Goal: Task Accomplishment & Management: Complete application form

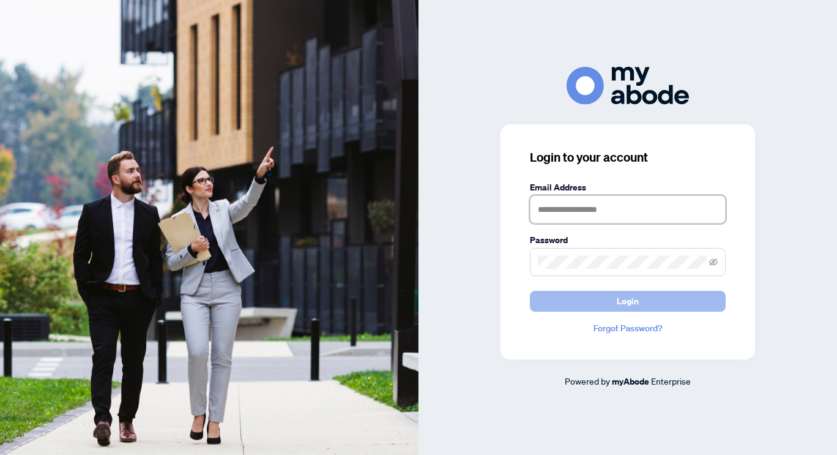
type input "**********"
click at [672, 298] on button "Login" at bounding box center [628, 301] width 196 height 21
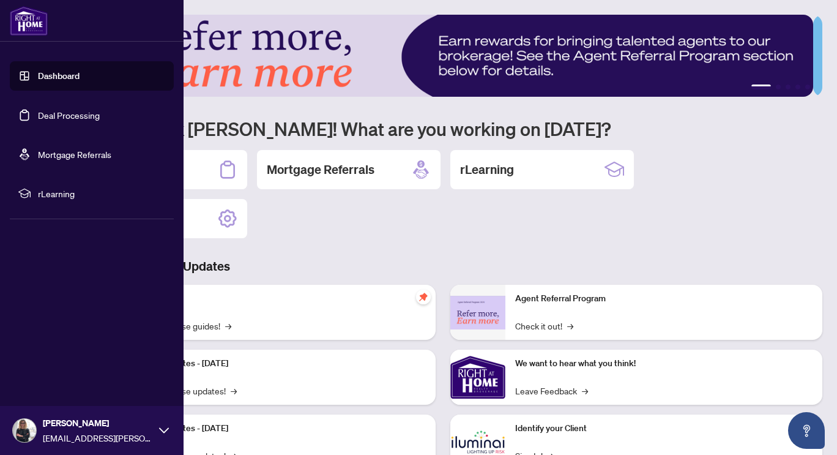
click at [87, 119] on link "Deal Processing" at bounding box center [69, 115] width 62 height 11
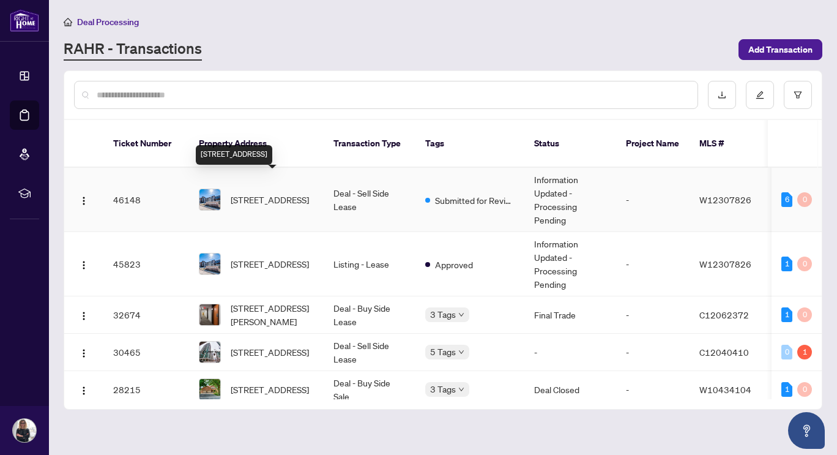
click at [274, 193] on span "325-128 Garden Dr, Oakville, Ontario L6K 0H7, Canada" at bounding box center [270, 199] width 78 height 13
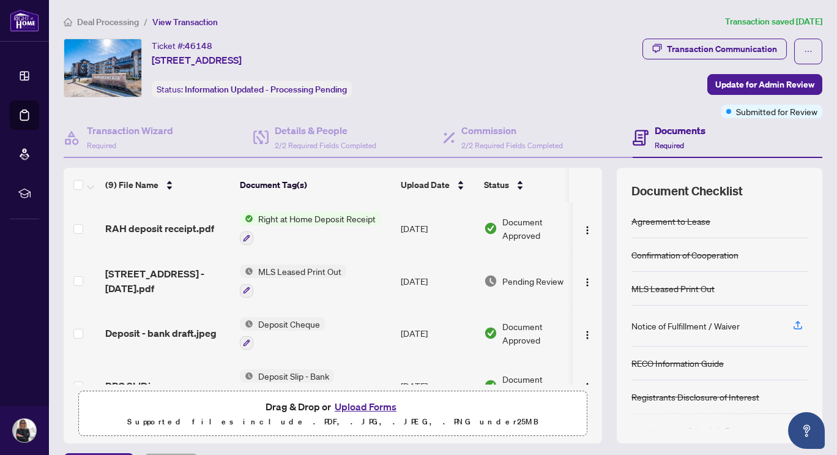
click at [372, 407] on button "Upload Forms" at bounding box center [365, 407] width 69 height 16
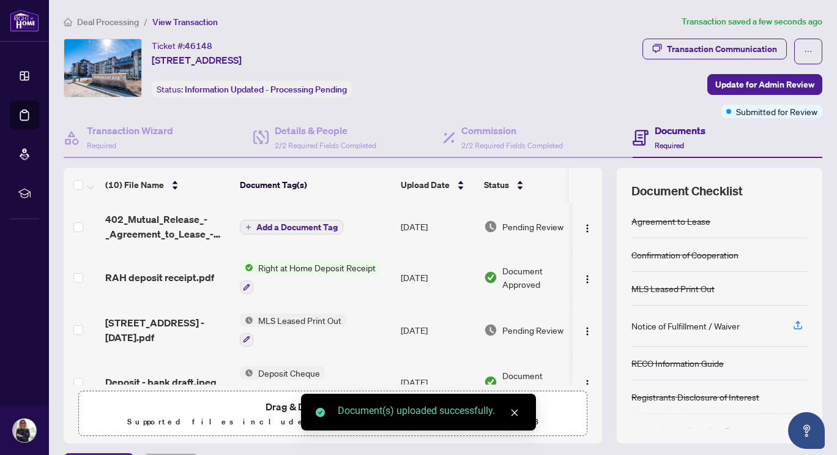
click at [334, 227] on span "Add a Document Tag" at bounding box center [296, 227] width 81 height 9
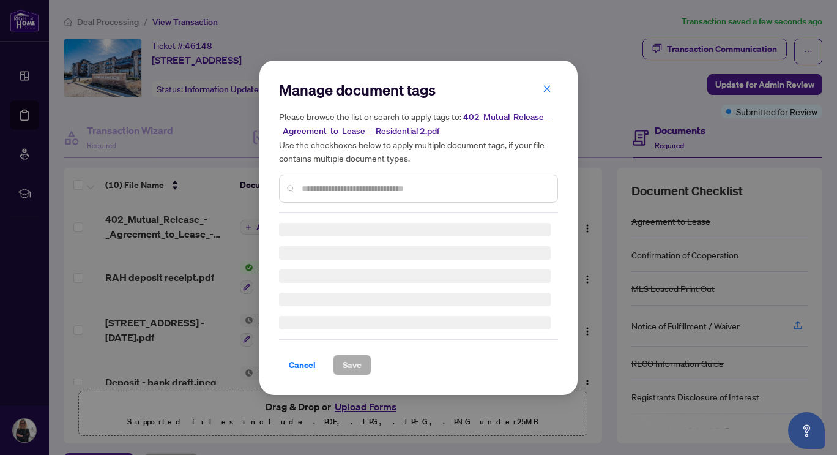
click at [372, 190] on div "Manage document tags Please browse the list or search to apply tags to: 402_Mut…" at bounding box center [418, 227] width 279 height 295
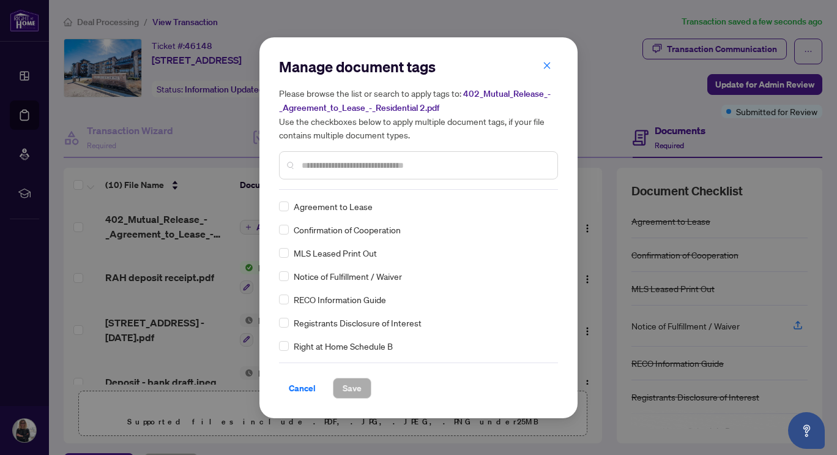
click at [388, 161] on input "text" at bounding box center [425, 165] width 246 height 13
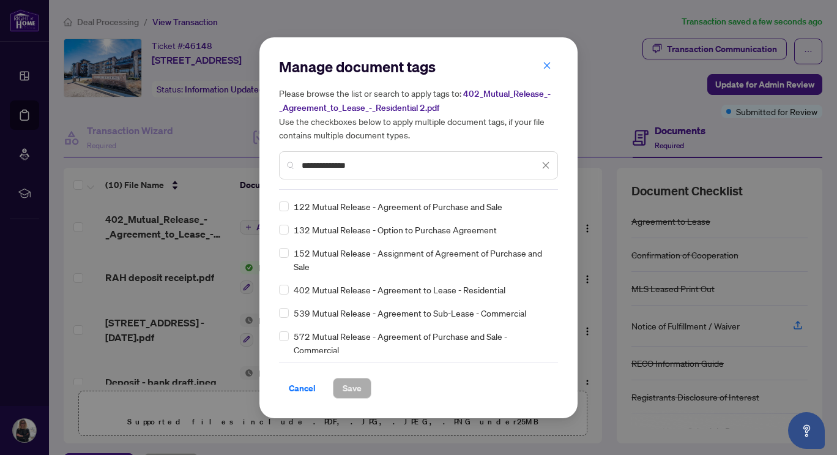
type input "**********"
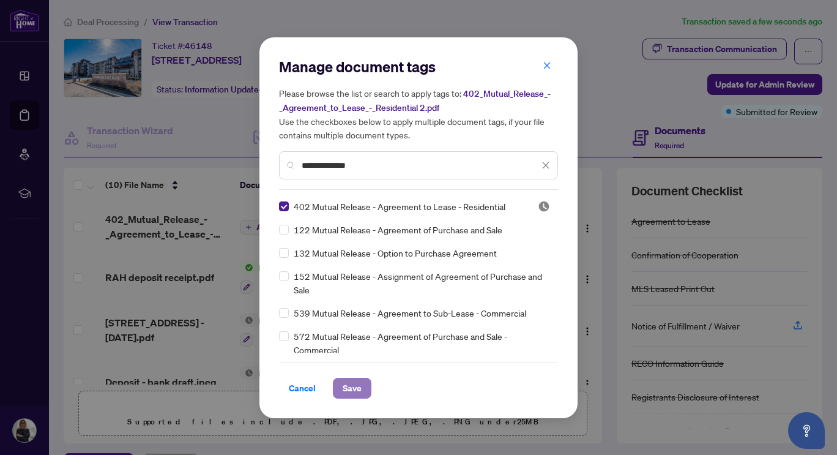
click at [356, 392] on span "Save" at bounding box center [352, 388] width 19 height 20
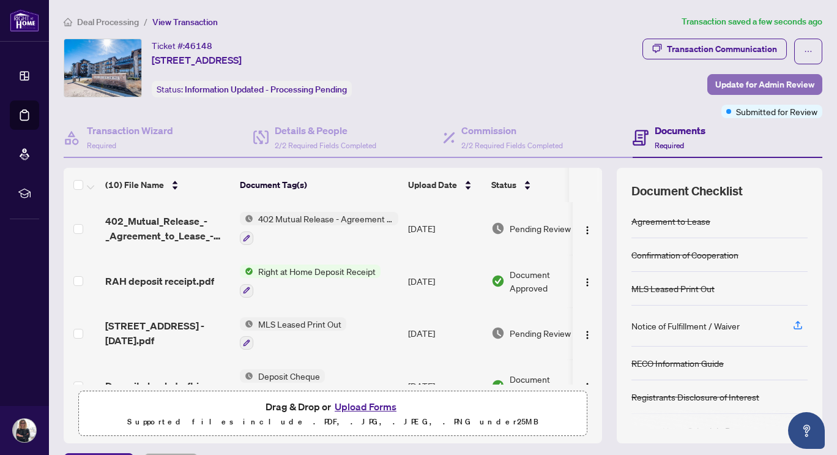
click at [719, 81] on span "Update for Admin Review" at bounding box center [765, 85] width 99 height 20
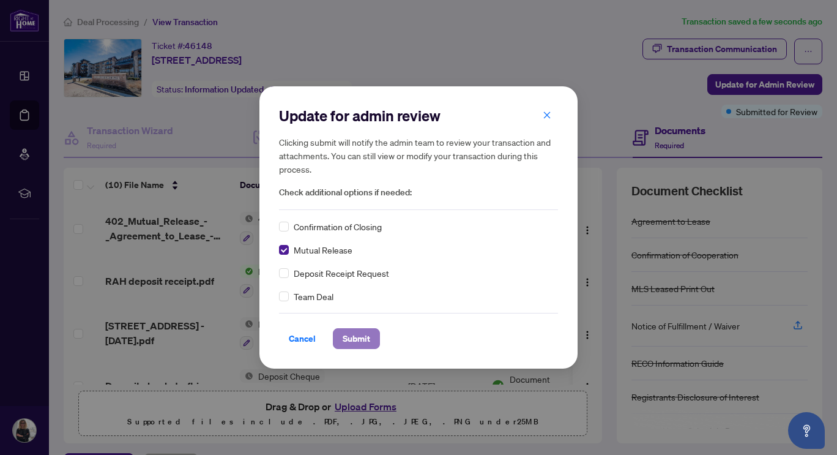
click at [362, 338] on span "Submit" at bounding box center [357, 339] width 28 height 20
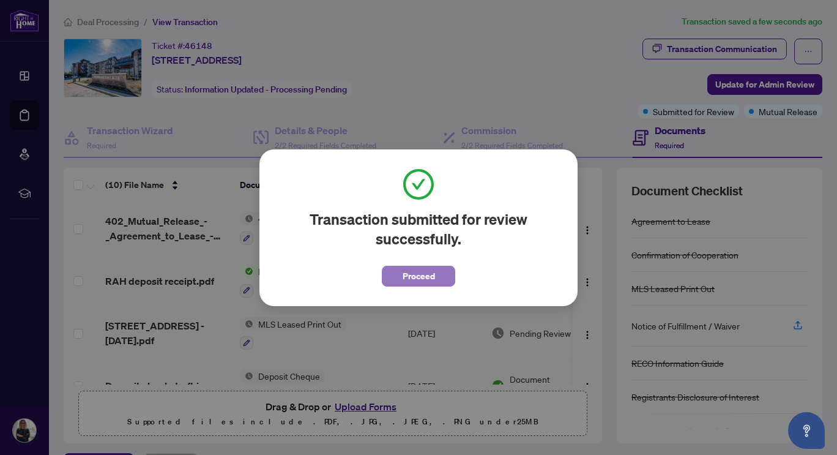
click at [425, 276] on span "Proceed" at bounding box center [419, 276] width 32 height 20
